Goal: Task Accomplishment & Management: Manage account settings

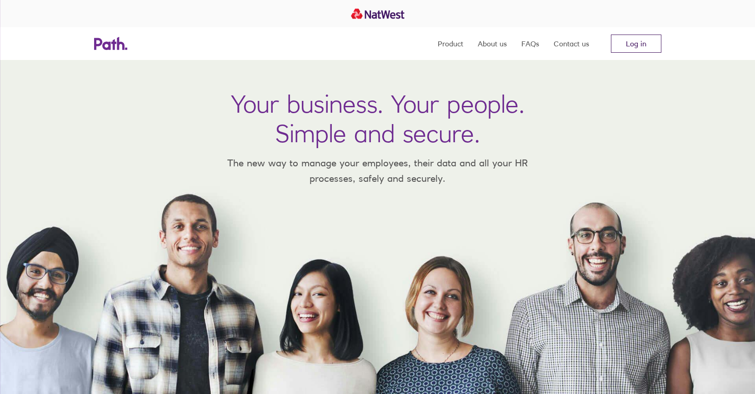
click at [631, 41] on link "Log in" at bounding box center [636, 44] width 50 height 18
click at [631, 45] on link "Log in" at bounding box center [636, 44] width 50 height 18
click at [635, 39] on link "Log in" at bounding box center [636, 44] width 50 height 18
